Goal: Navigation & Orientation: Find specific page/section

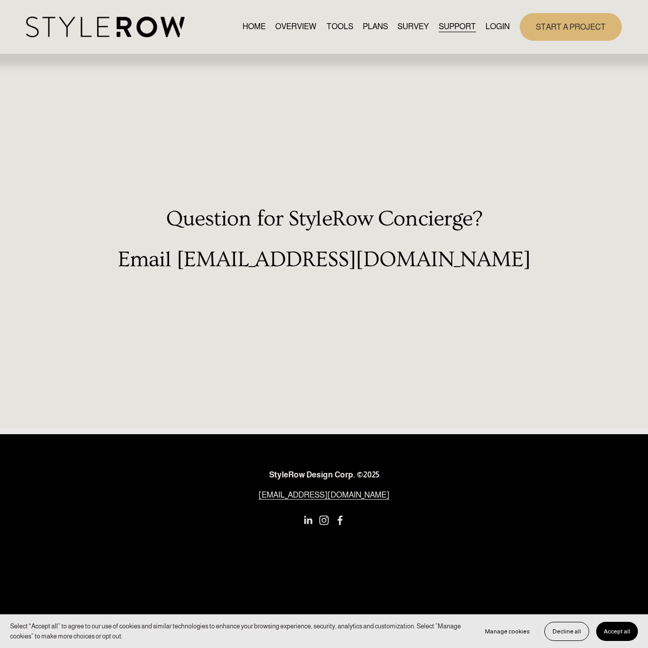
click at [616, 631] on span "Accept all" at bounding box center [617, 631] width 27 height 7
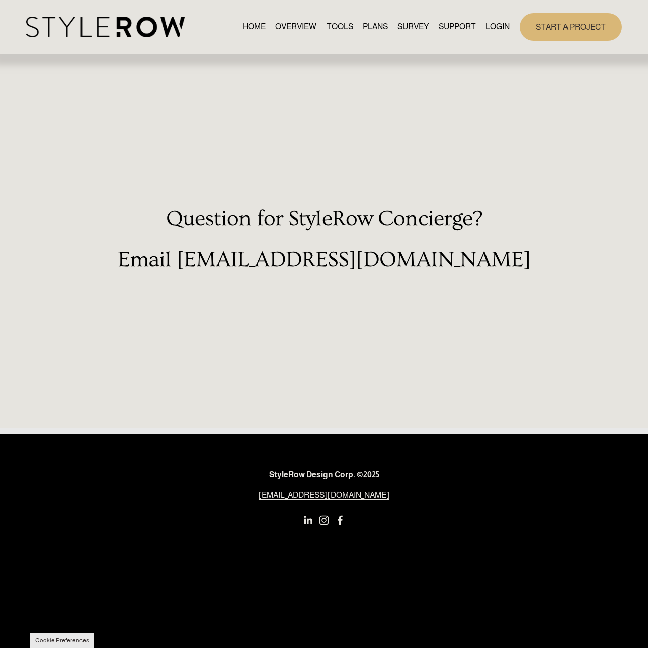
click at [571, 27] on link "START A PROJECT" at bounding box center [571, 27] width 102 height 28
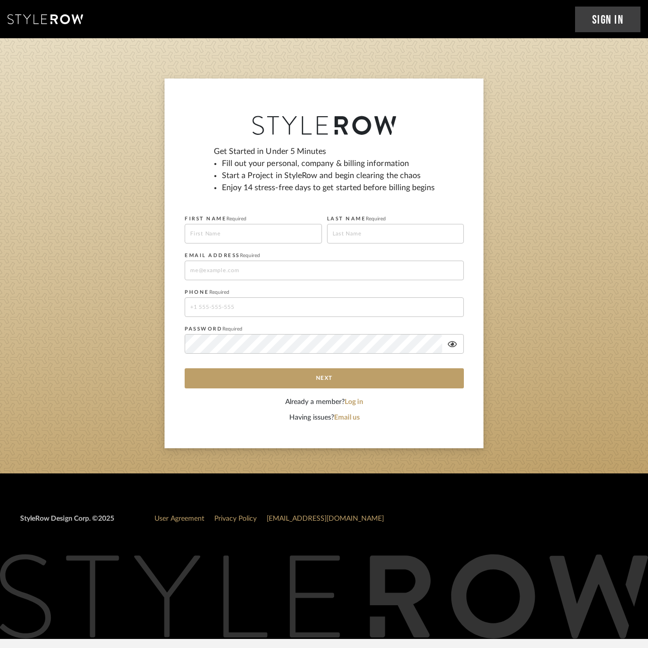
click at [45, 19] on icon at bounding box center [45, 19] width 75 height 10
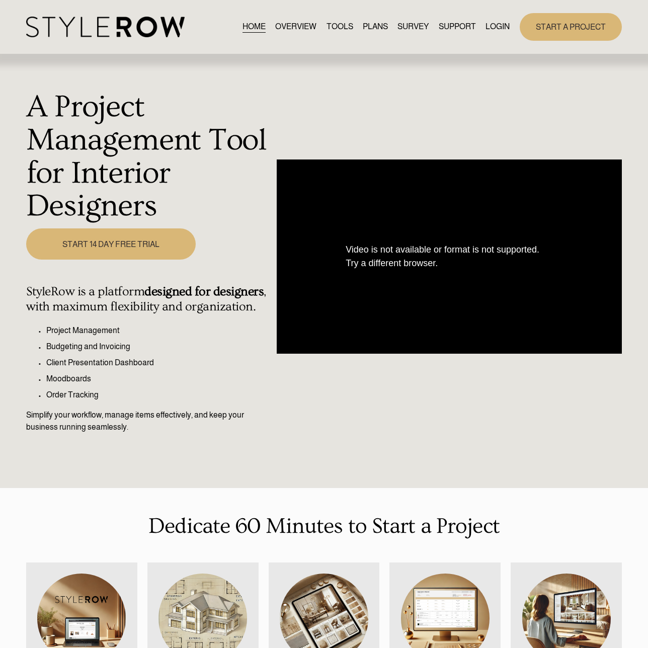
click at [456, 27] on span "SUPPORT" at bounding box center [457, 27] width 37 height 12
click at [0, 0] on span "CONTACT US" at bounding box center [0, 0] width 0 height 0
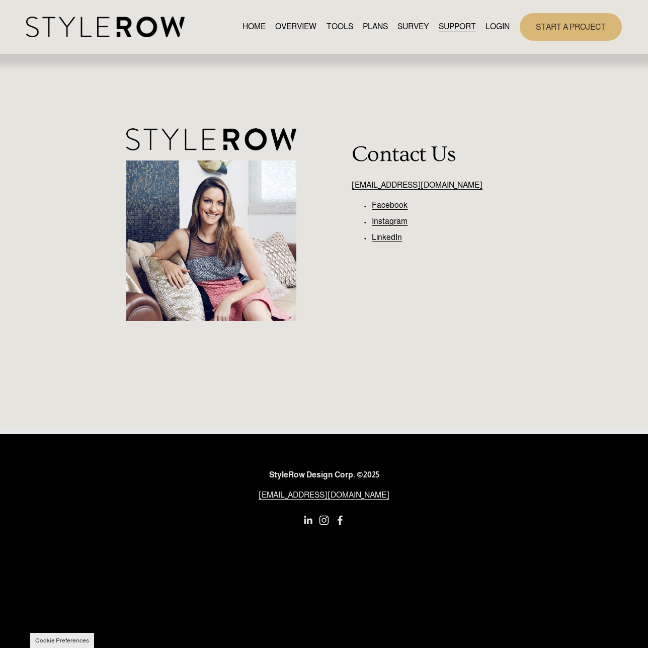
click at [375, 26] on link "PLANS" at bounding box center [375, 27] width 25 height 14
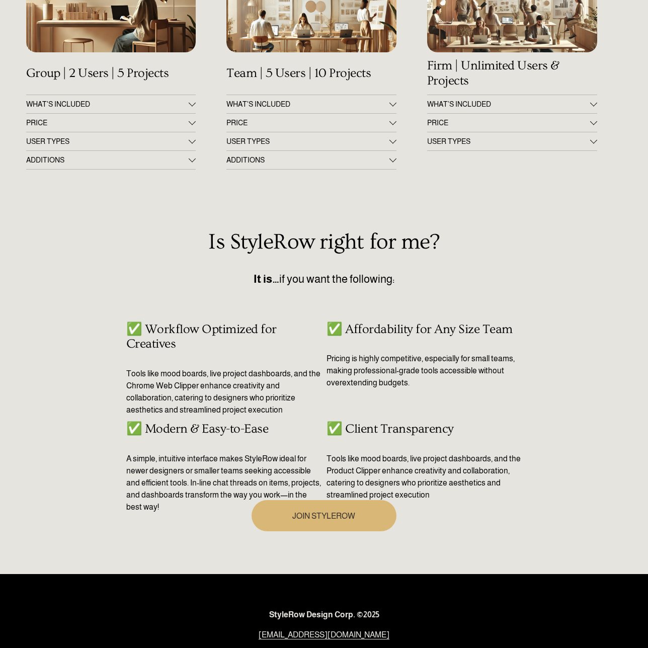
scroll to position [11, 0]
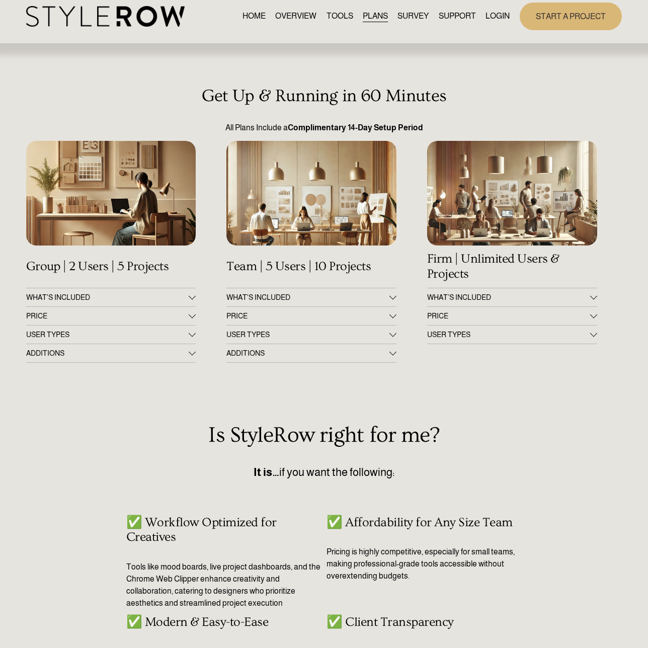
click at [456, 21] on span "SUPPORT" at bounding box center [457, 16] width 37 height 12
click at [0, 0] on link "RESOURCE CENTER" at bounding box center [0, 0] width 0 height 0
